Goal: Task Accomplishment & Management: Use online tool/utility

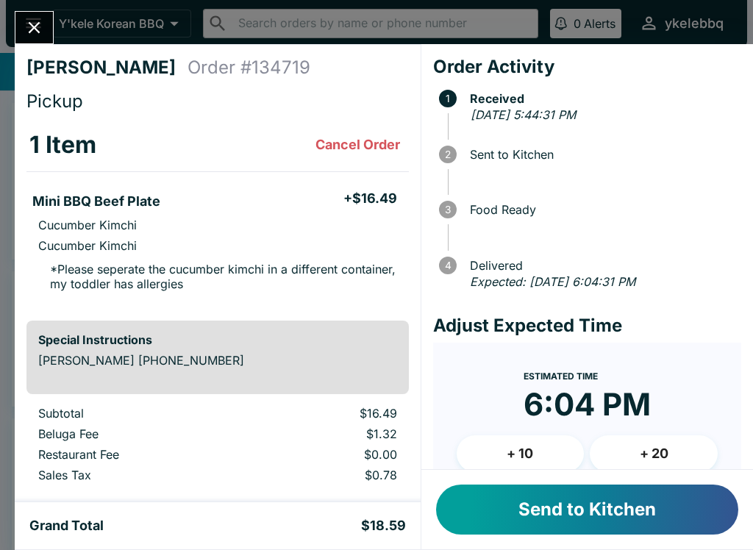
click at [615, 520] on button "Send to Kitchen" at bounding box center [587, 510] width 302 height 50
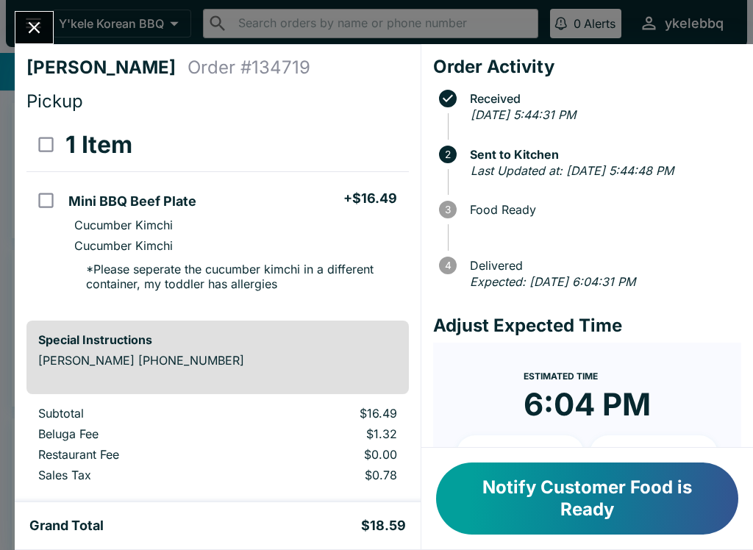
click at [24, 24] on button "Close" at bounding box center [33, 28] width 37 height 32
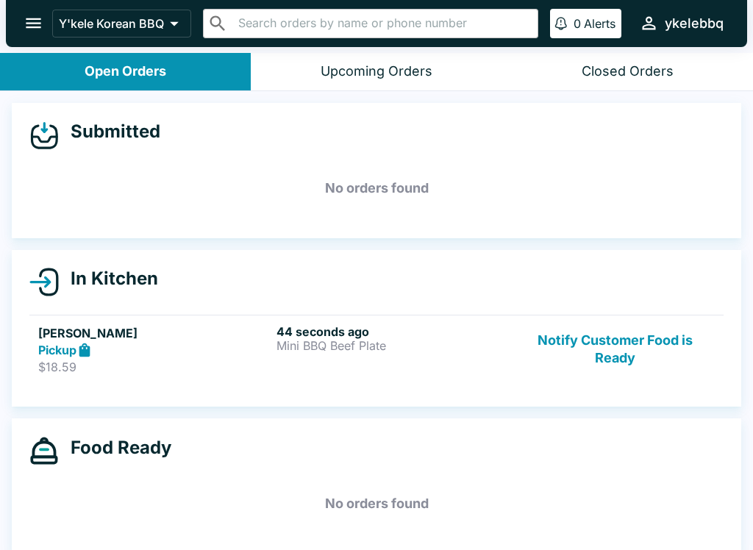
click at [132, 362] on p "$18.59" at bounding box center [154, 367] width 232 height 15
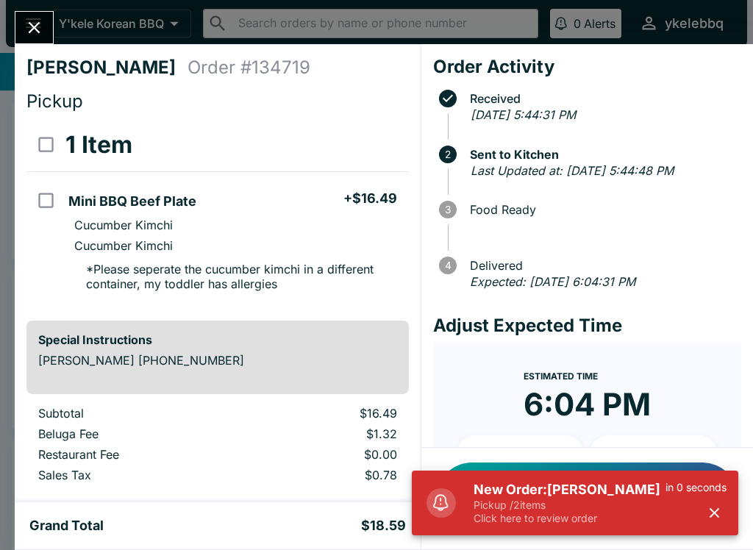
click at [33, 40] on button "Close" at bounding box center [33, 28] width 37 height 32
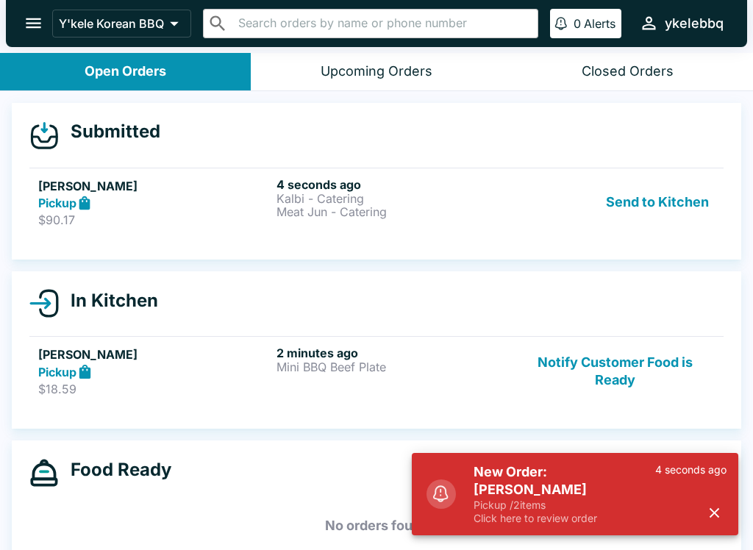
click at [102, 210] on div "Pickup" at bounding box center [154, 203] width 232 height 17
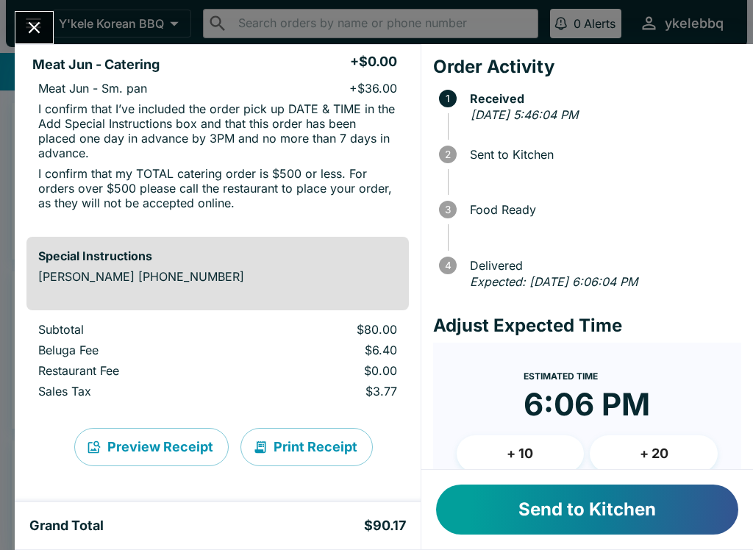
scroll to position [321, 0]
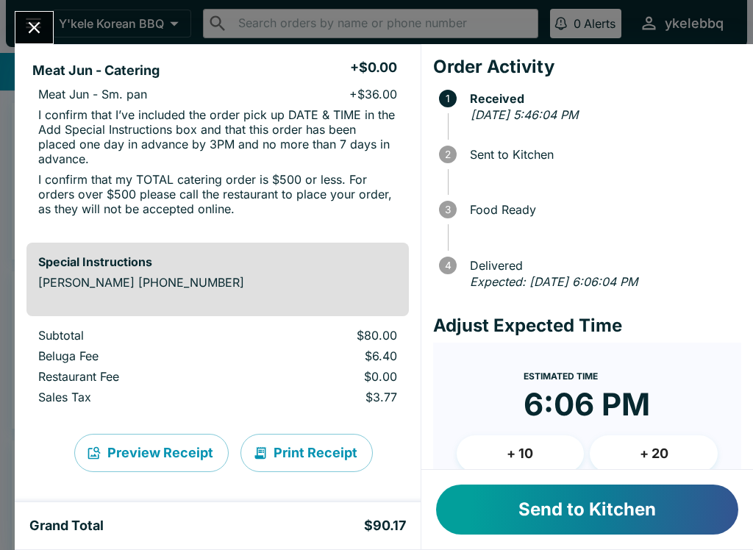
click at [529, 526] on button "Send to Kitchen" at bounding box center [587, 510] width 302 height 50
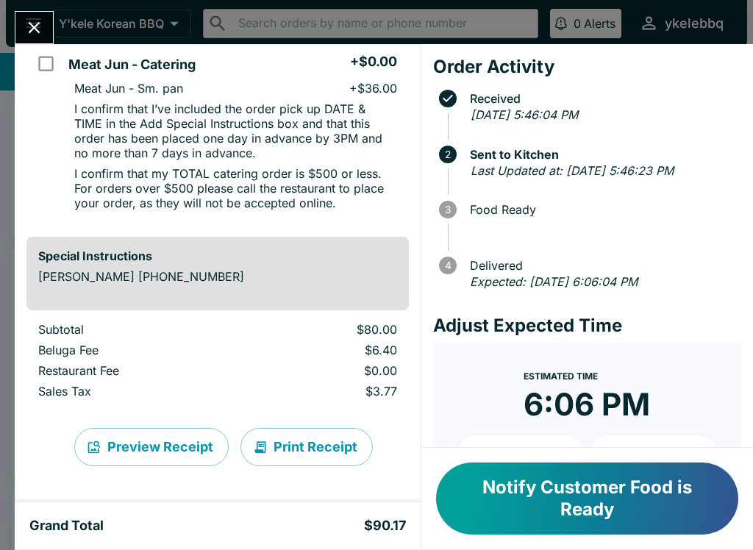
scroll to position [327, 0]
click at [32, 34] on icon "Close" at bounding box center [34, 28] width 20 height 20
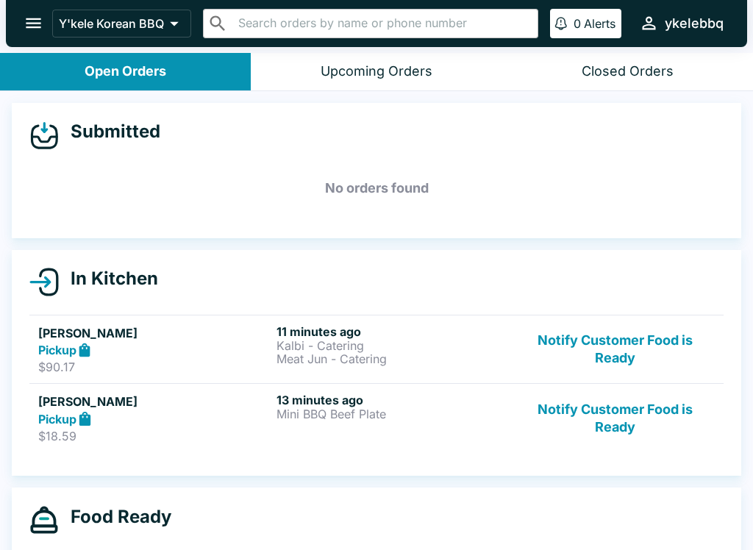
click at [616, 423] on button "Notify Customer Food is Ready" at bounding box center [614, 418] width 199 height 51
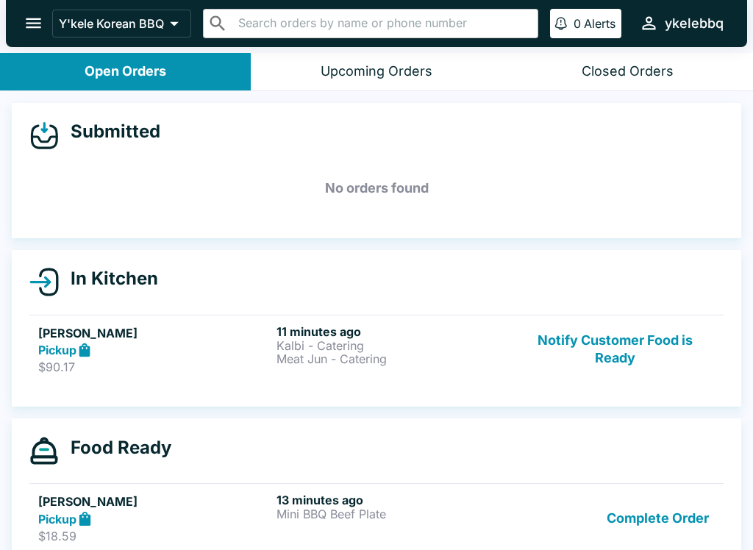
click at [173, 526] on div "Pickup" at bounding box center [154, 518] width 232 height 17
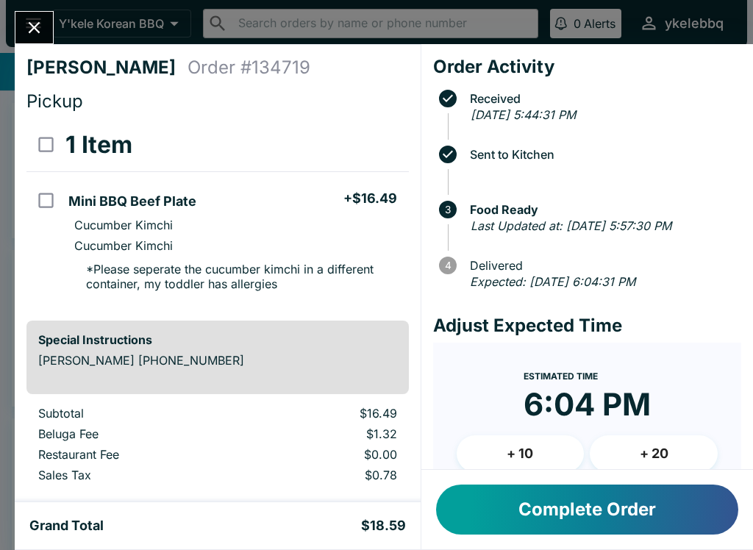
click at [637, 512] on button "Complete Order" at bounding box center [587, 510] width 302 height 50
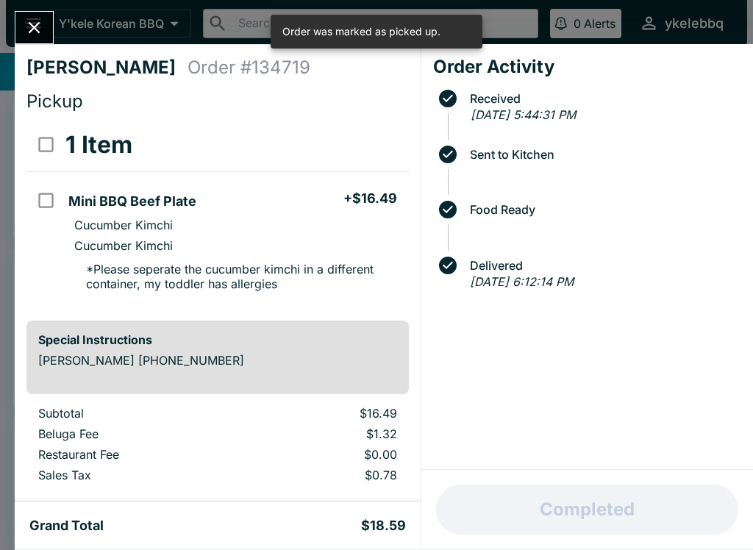
click at [40, 40] on button "Close" at bounding box center [33, 28] width 37 height 32
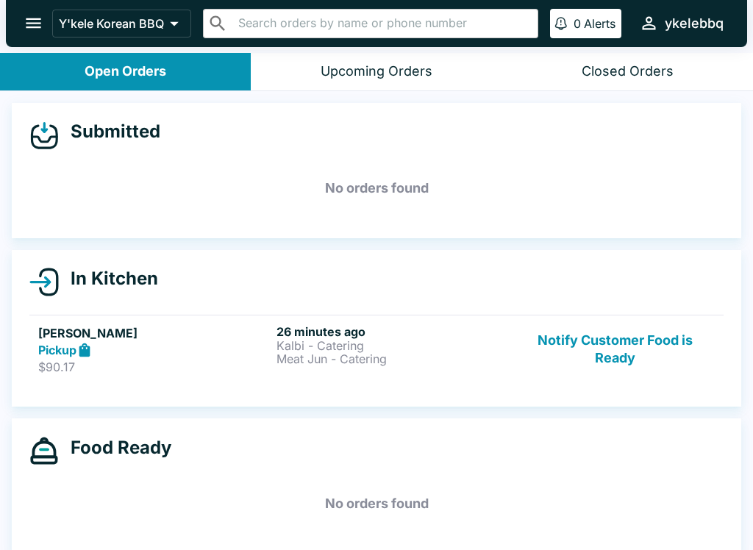
click at [623, 343] on button "Notify Customer Food is Ready" at bounding box center [614, 349] width 199 height 51
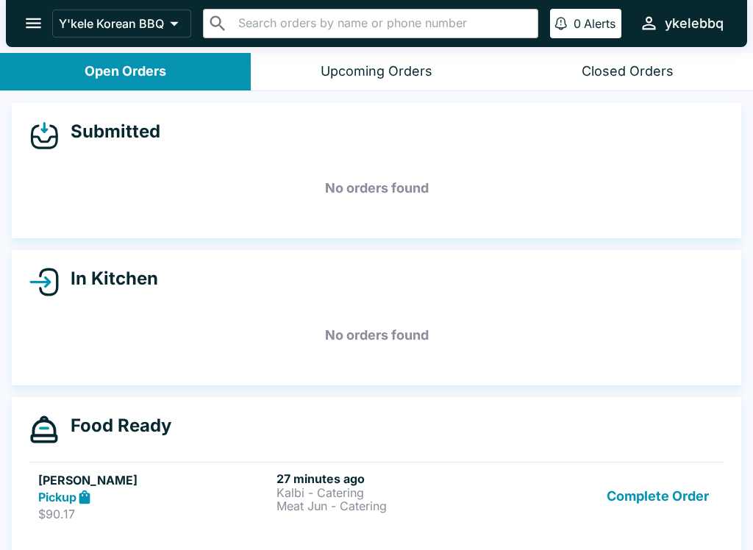
click at [679, 504] on button "Complete Order" at bounding box center [658, 496] width 114 height 51
